Goal: Transaction & Acquisition: Book appointment/travel/reservation

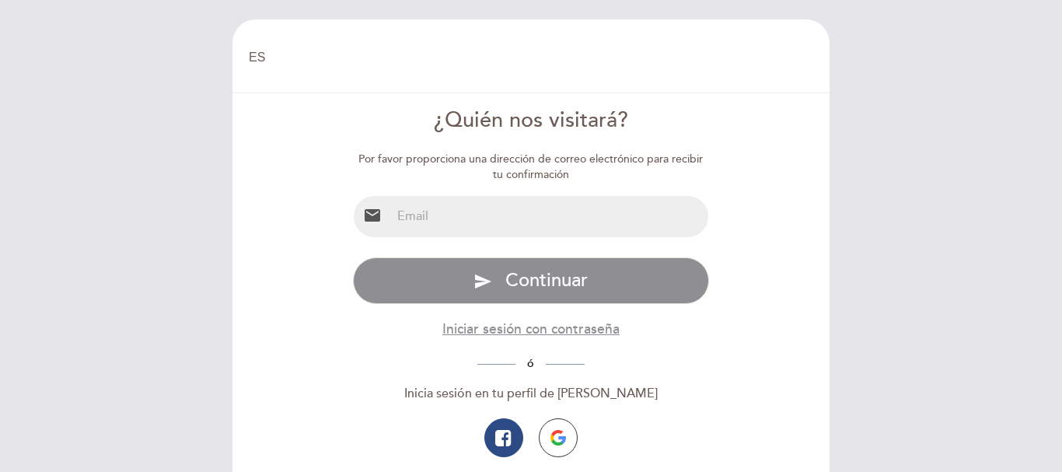
select select "es"
click at [565, 446] on button "button" at bounding box center [558, 437] width 39 height 39
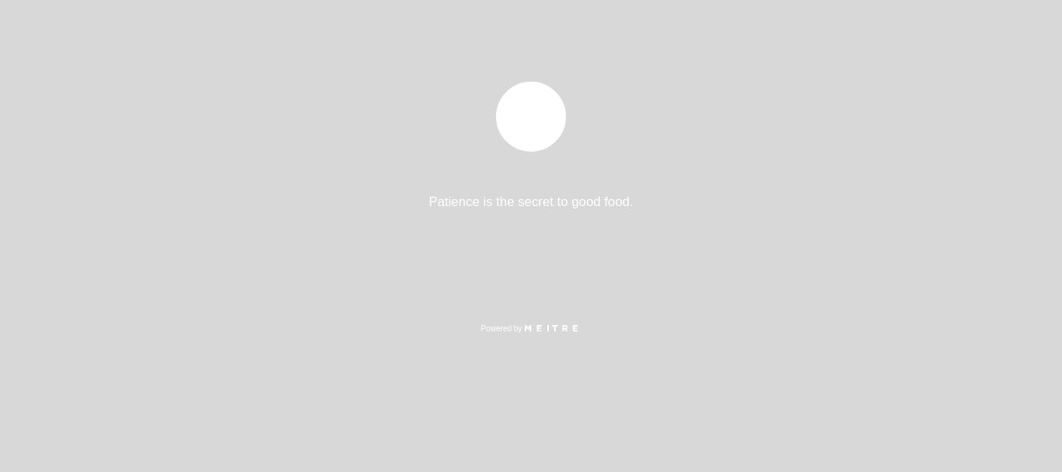
select select "es"
